Goal: Find specific page/section: Find specific page/section

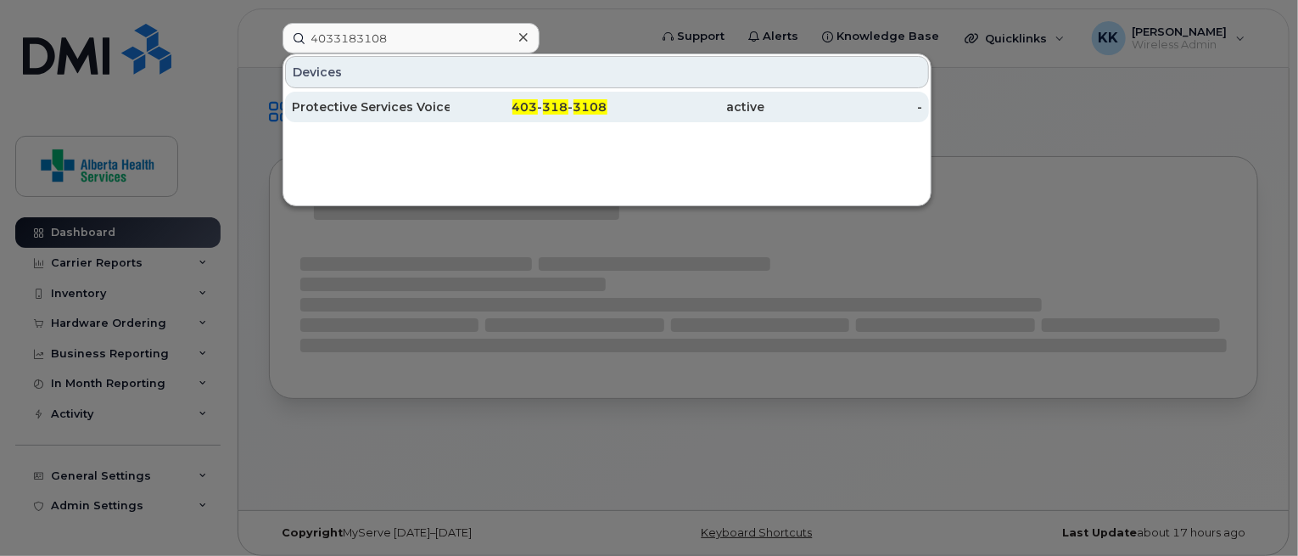
type input "4033183108"
click at [424, 104] on div "Protective Services Voice Only 2" at bounding box center [371, 106] width 158 height 17
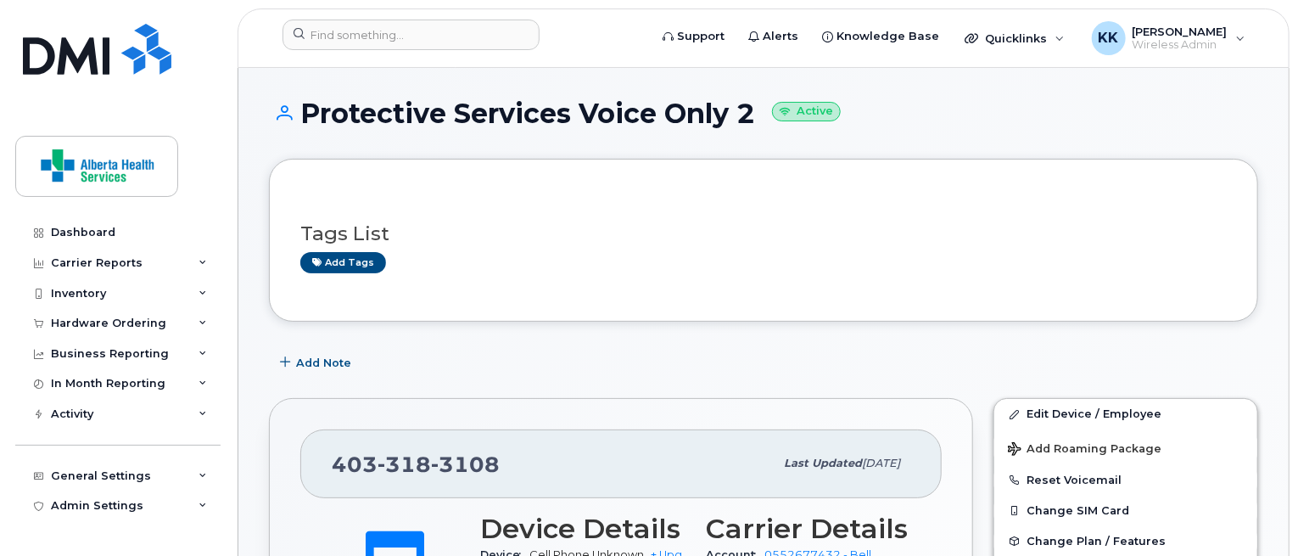
click at [519, 108] on h1 "Protective Services Voice Only 2 Active" at bounding box center [763, 113] width 989 height 30
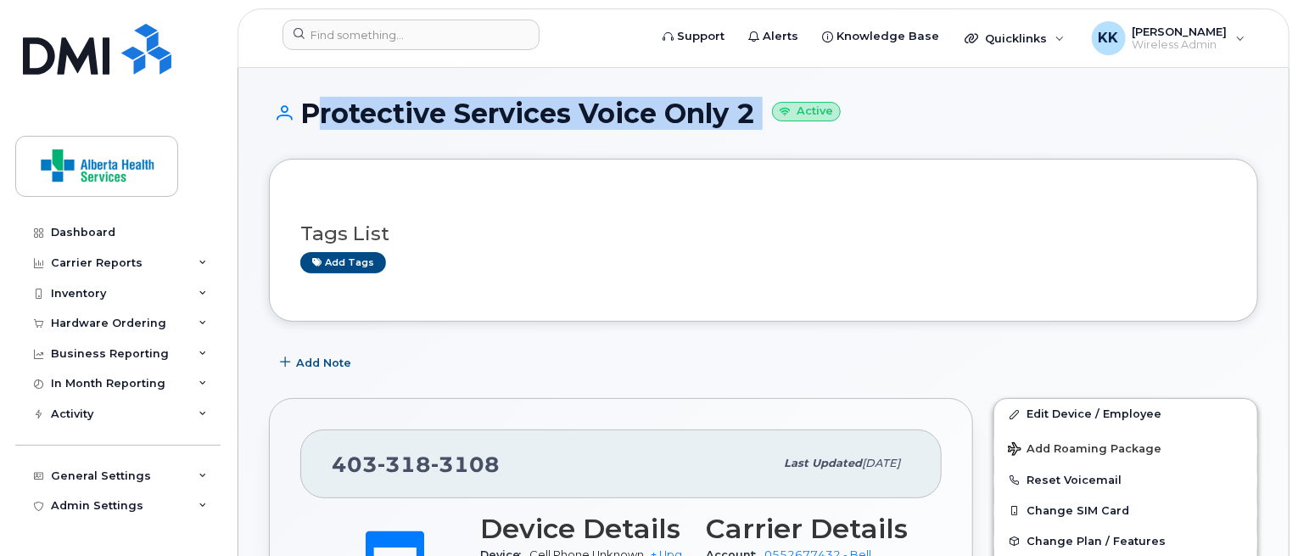
click at [519, 108] on h1 "Protective Services Voice Only 2 Active" at bounding box center [763, 113] width 989 height 30
copy h1 "Protective Services Voice Only 2"
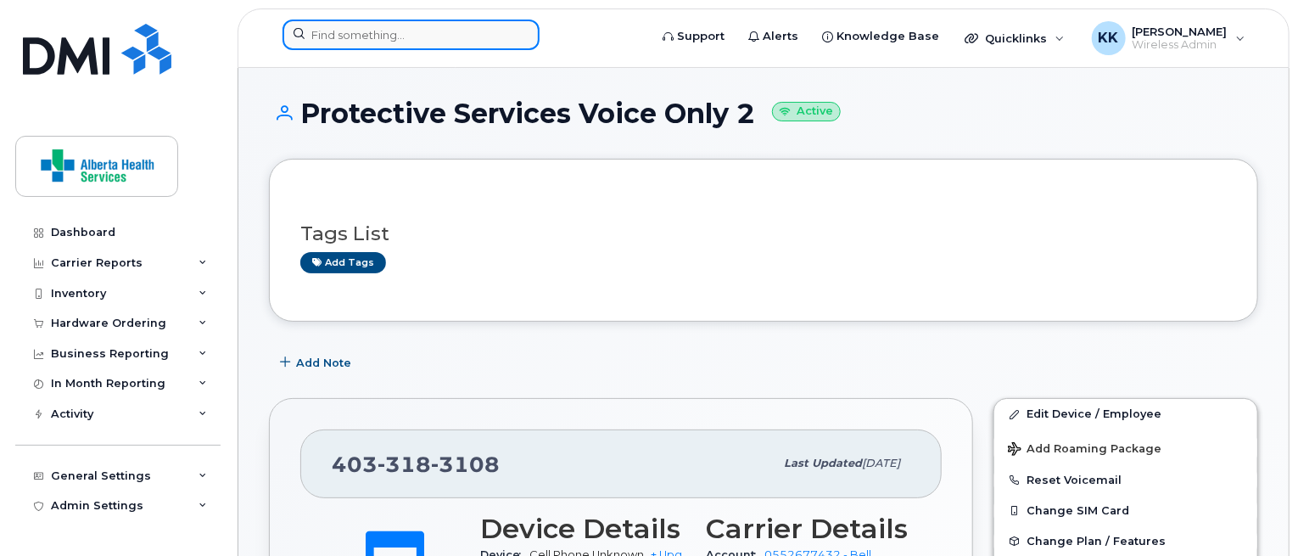
click at [415, 27] on input at bounding box center [410, 35] width 257 height 31
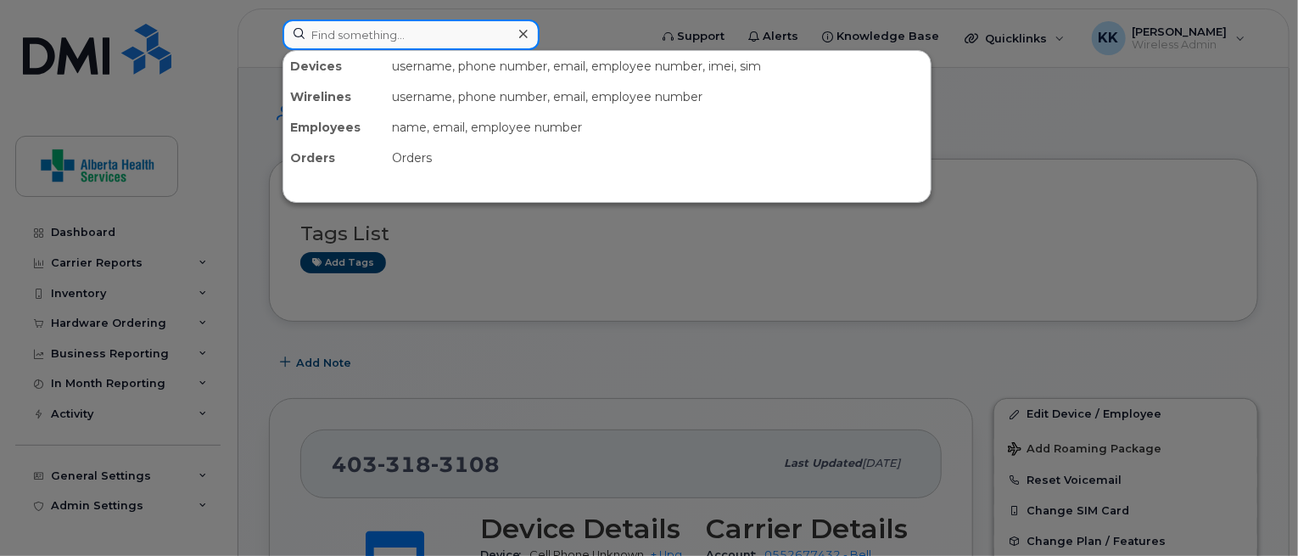
paste input "4033184780"
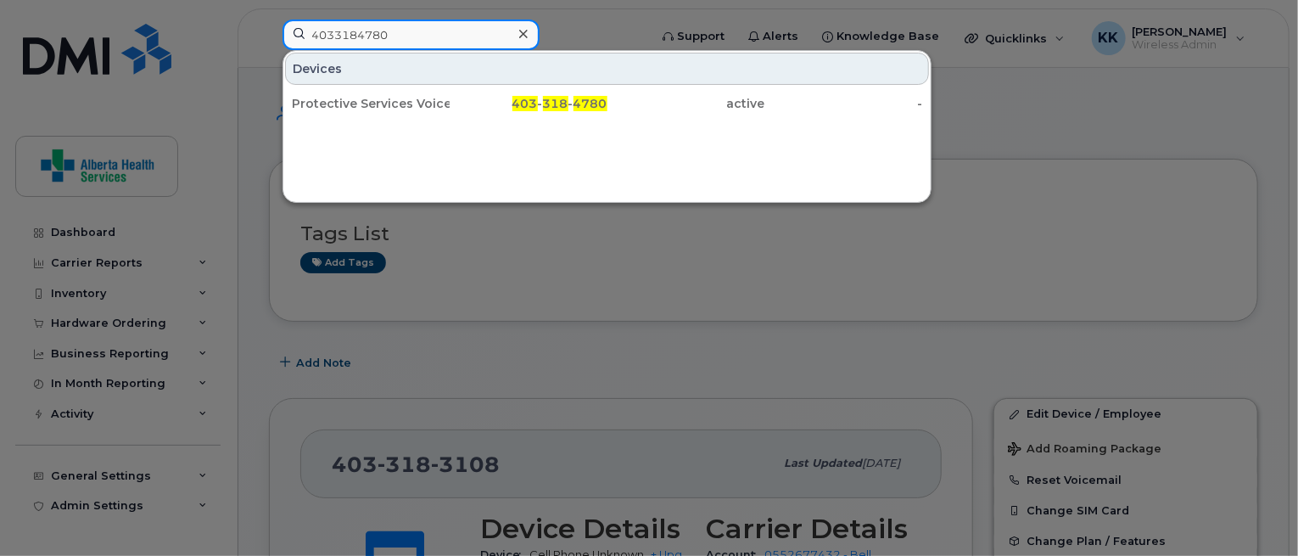
drag, startPoint x: 403, startPoint y: 33, endPoint x: 146, endPoint y: 8, distance: 258.2
click at [269, 20] on div "4033184780 Devices Protective Services Voice Only 4 403 - 318 - 4780 active -" at bounding box center [460, 38] width 382 height 37
paste input "5106212"
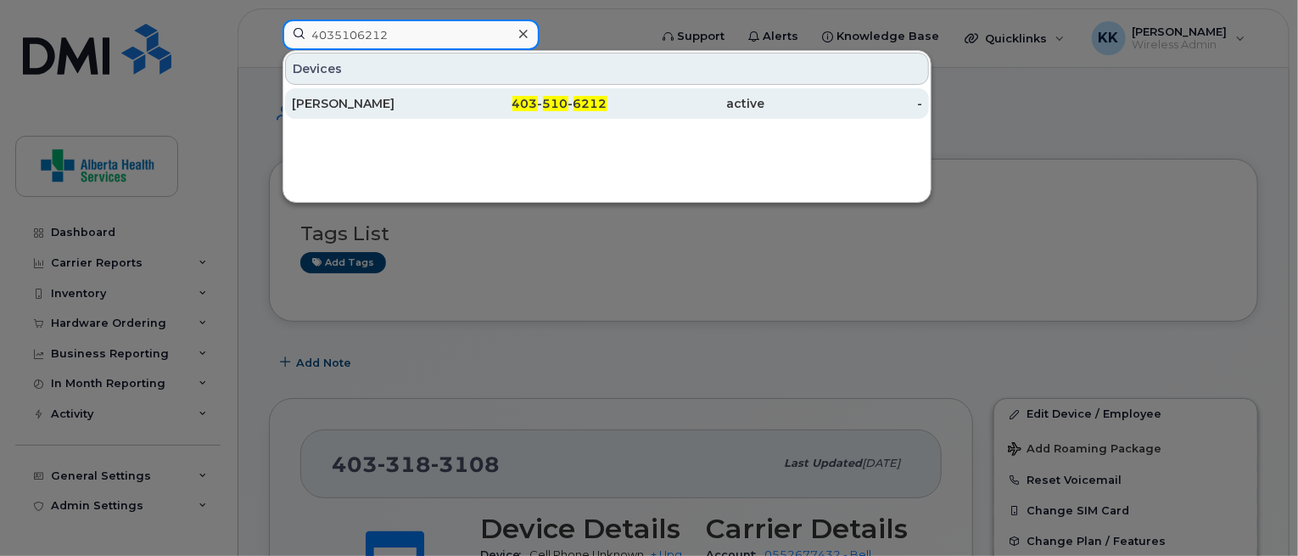
type input "4035106212"
click at [382, 109] on div "Kathleen Bowe" at bounding box center [371, 103] width 158 height 17
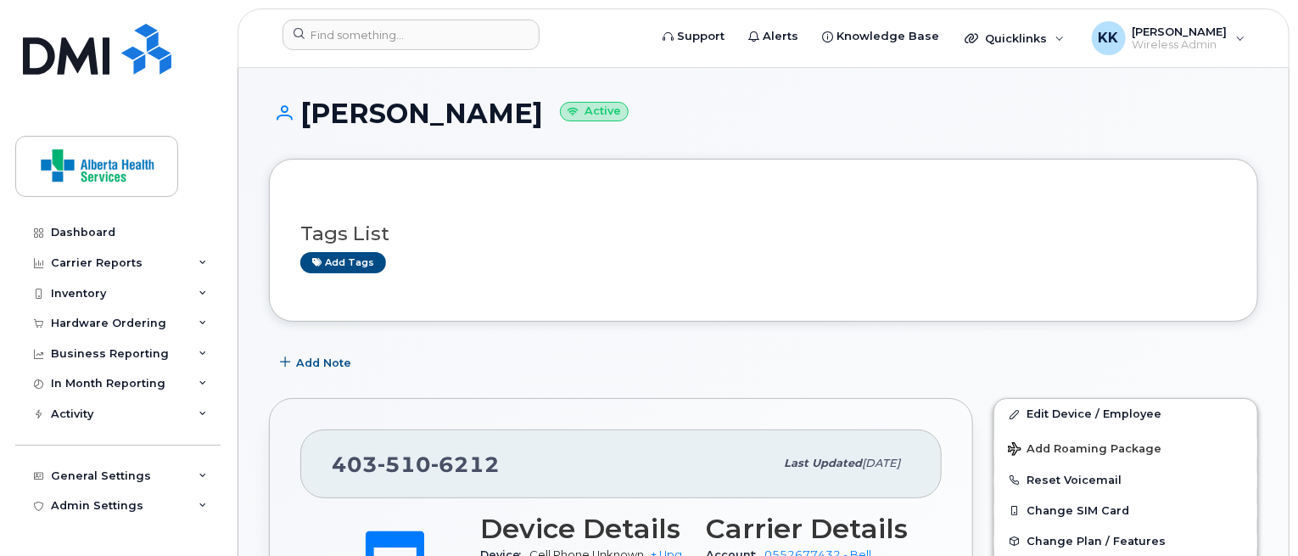
click at [353, 109] on h1 "Kathleen Bowe Active" at bounding box center [763, 113] width 989 height 30
copy h1 "Kathleen Bowe"
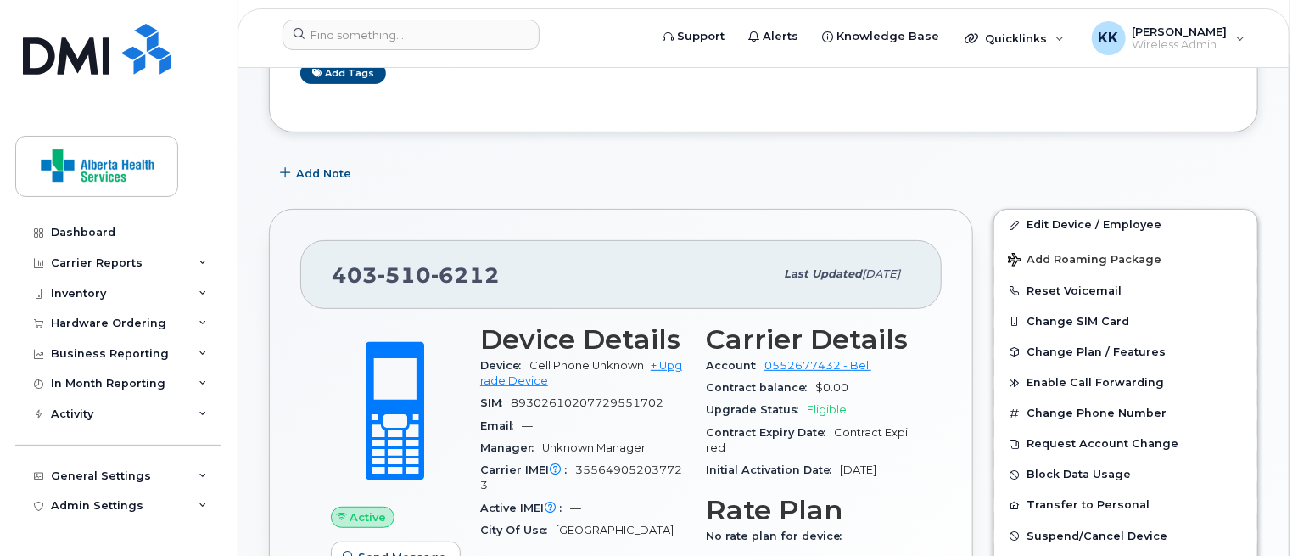
scroll to position [33, 0]
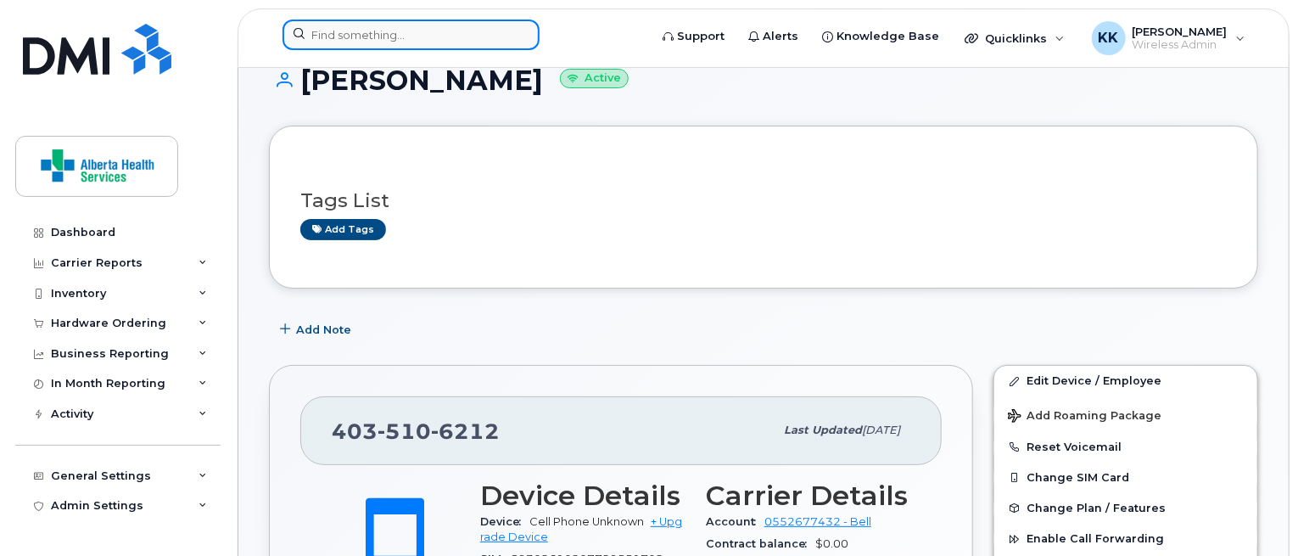
click at [475, 40] on input at bounding box center [410, 35] width 257 height 31
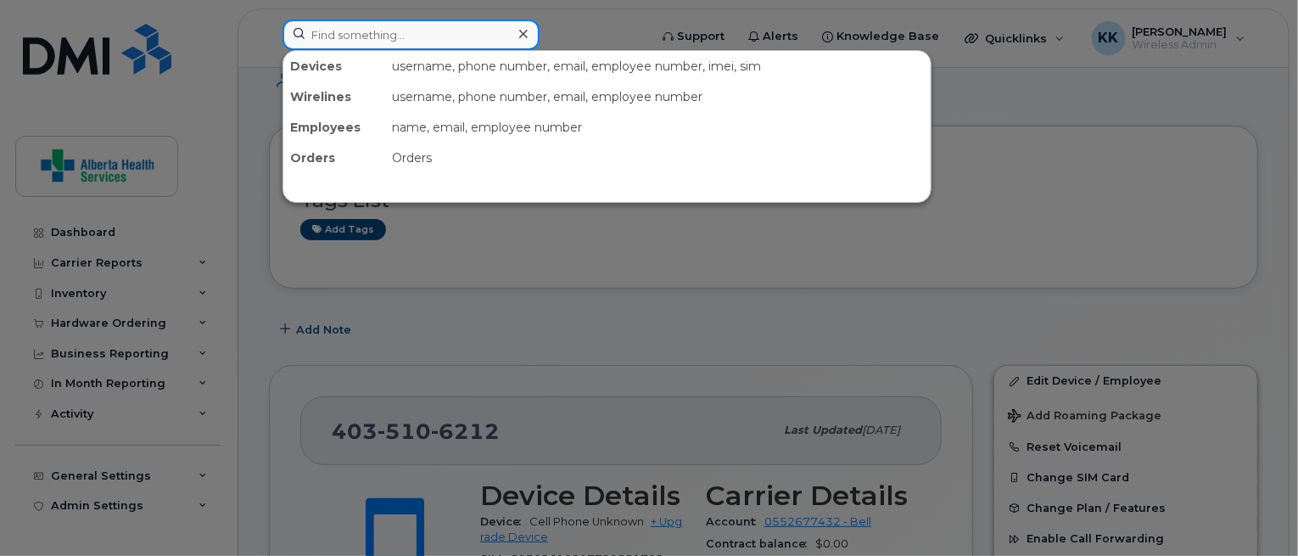
paste input "4033186103"
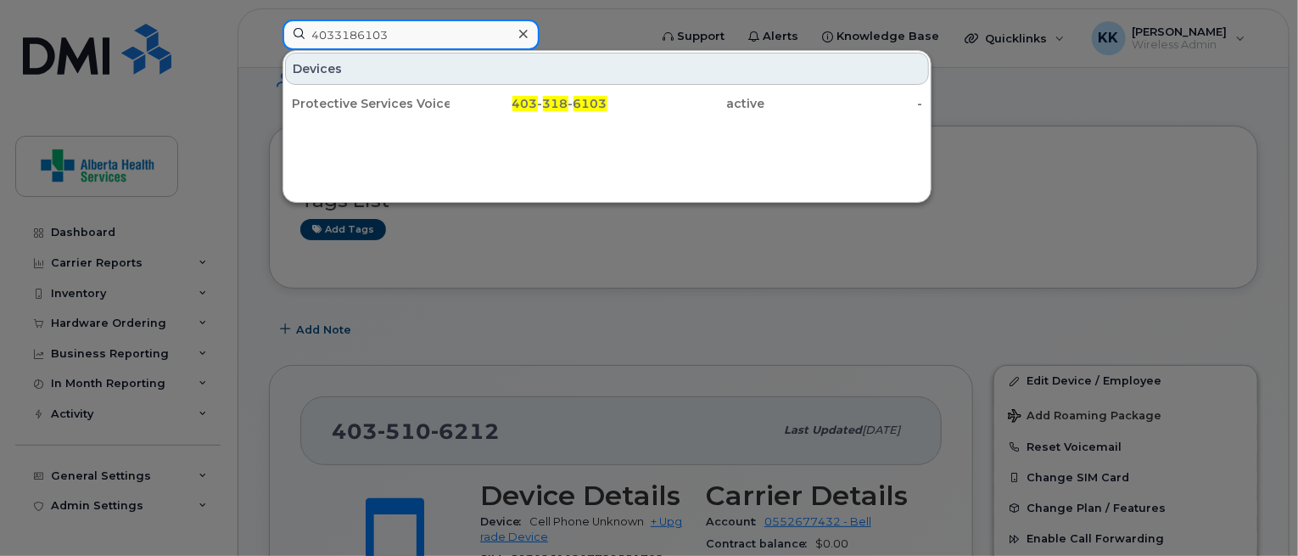
drag, startPoint x: 411, startPoint y: 32, endPoint x: 277, endPoint y: 30, distance: 133.2
click at [277, 30] on div "4033186103 Devices Protective Services Voice Only 5 403 - 318 - 6103 active -" at bounding box center [460, 38] width 382 height 37
paste input "982"
drag, startPoint x: 401, startPoint y: 28, endPoint x: 200, endPoint y: 20, distance: 201.2
click at [269, 20] on div "4033186982 Devices Protective Services Voice Only 6 403 - 318 - 6982 active -" at bounding box center [460, 38] width 382 height 37
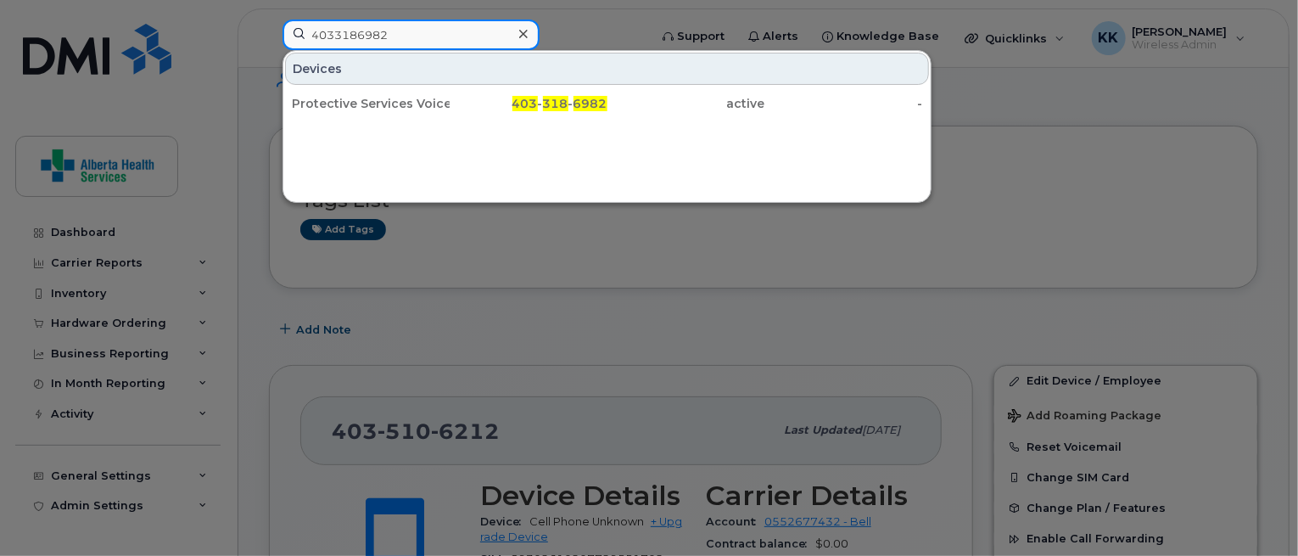
paste input "8923"
drag, startPoint x: 415, startPoint y: 34, endPoint x: 208, endPoint y: 47, distance: 207.4
click at [269, 47] on div "4033188923 Devices Protective Services Voice Only 8 403 - 318 - 8923 active -" at bounding box center [460, 38] width 382 height 37
paste input "86"
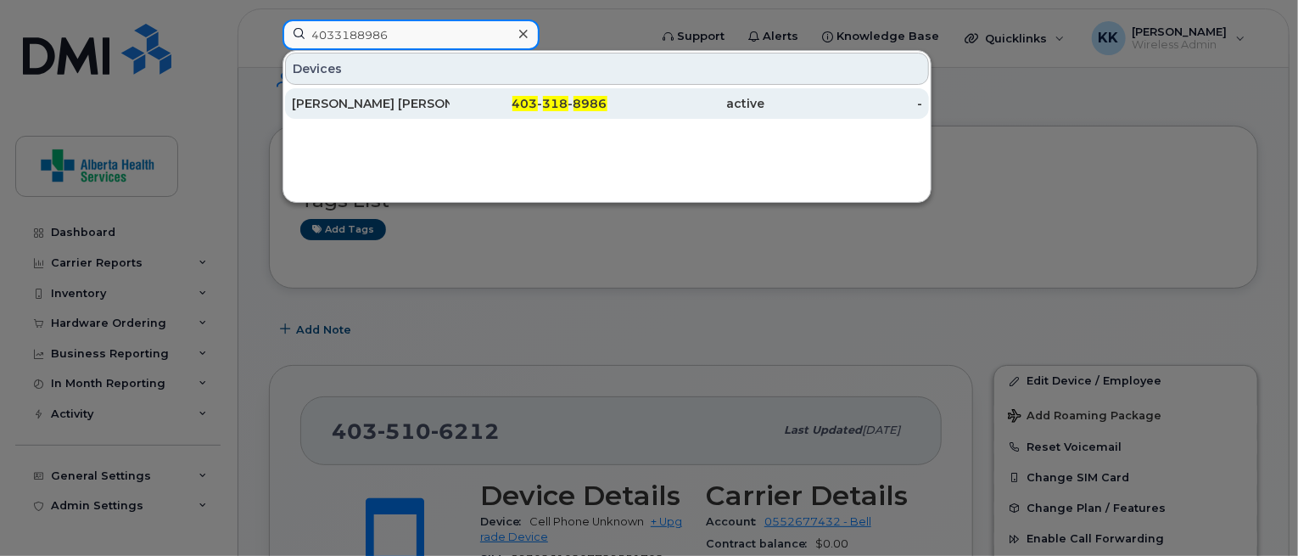
type input "4033188986"
click at [397, 94] on div "[PERSON_NAME] [PERSON_NAME]" at bounding box center [371, 103] width 158 height 31
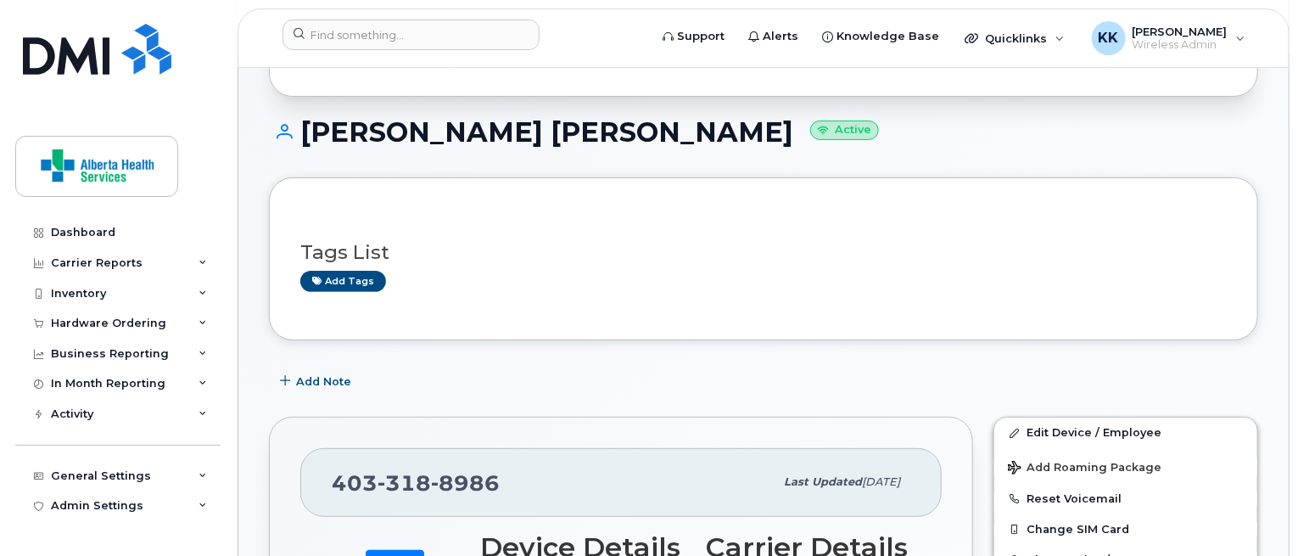
scroll to position [125, 0]
click at [460, 137] on h1 "[PERSON_NAME] [PERSON_NAME] Active" at bounding box center [763, 133] width 989 height 30
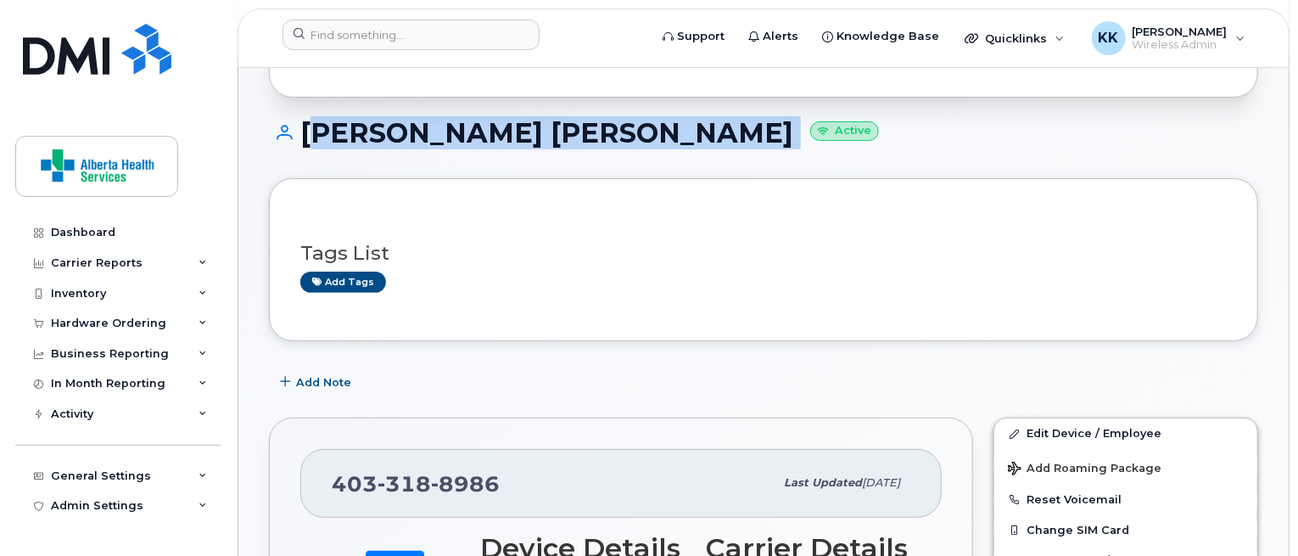
click at [460, 137] on h1 "[PERSON_NAME] [PERSON_NAME] Active" at bounding box center [763, 133] width 989 height 30
copy h1 "[PERSON_NAME] [PERSON_NAME]"
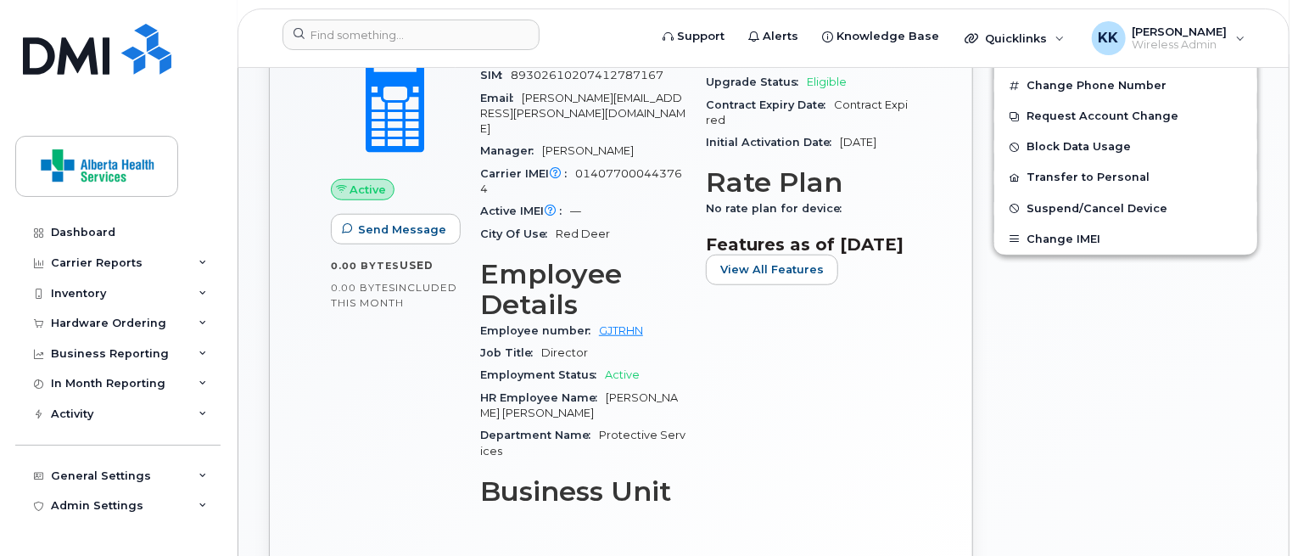
scroll to position [662, 0]
